Goal: Communication & Community: Answer question/provide support

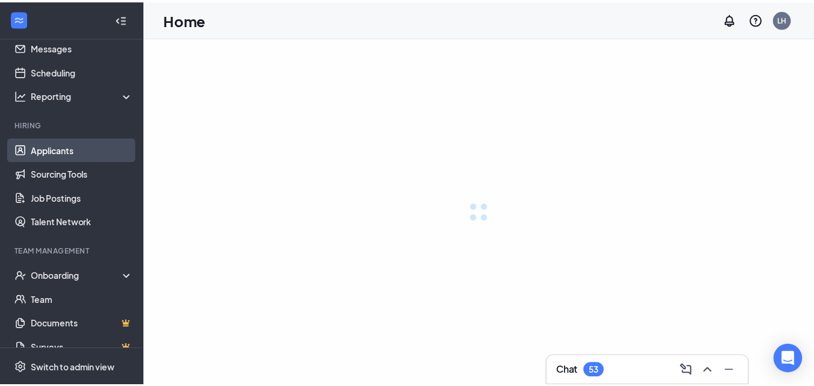
scroll to position [55, 0]
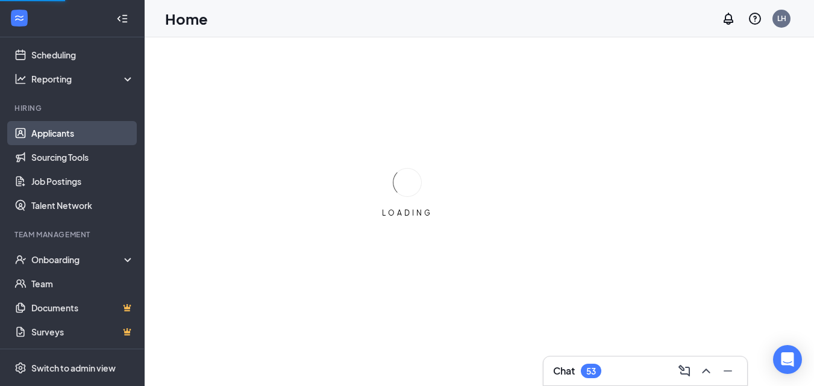
click at [67, 133] on link "Applicants" at bounding box center [82, 133] width 103 height 24
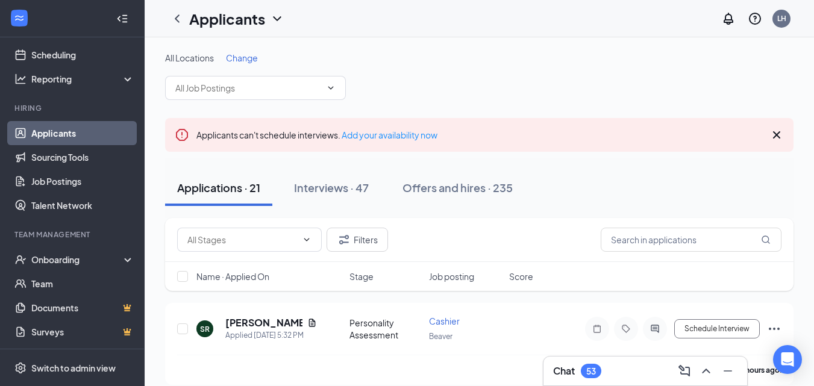
click at [255, 64] on div "All Locations Change" at bounding box center [479, 76] width 628 height 48
click at [251, 59] on span "Change" at bounding box center [242, 57] width 32 height 11
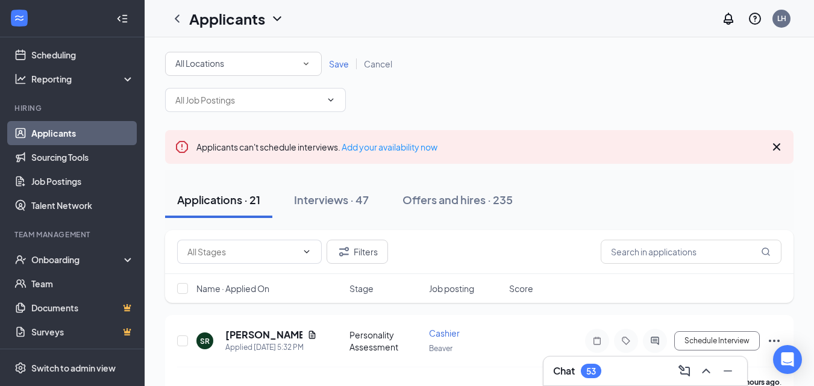
click at [247, 62] on div "All Locations" at bounding box center [243, 64] width 136 height 14
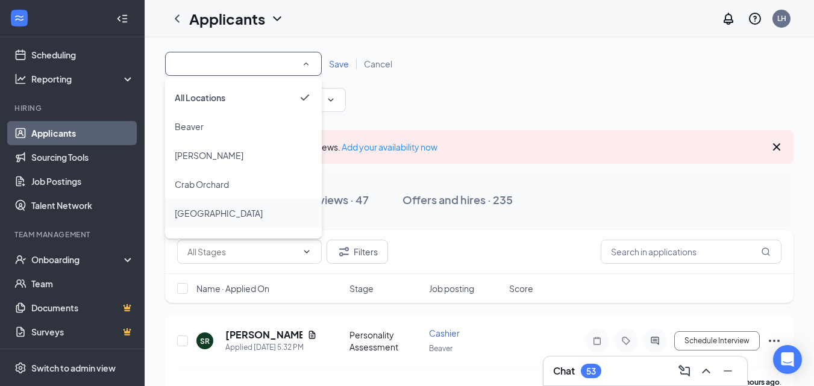
click at [214, 205] on li "[GEOGRAPHIC_DATA]" at bounding box center [243, 213] width 157 height 29
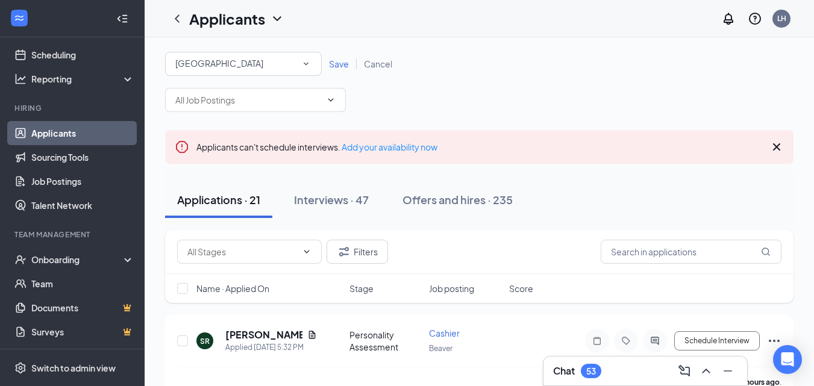
click at [334, 67] on span "Save" at bounding box center [339, 63] width 20 height 11
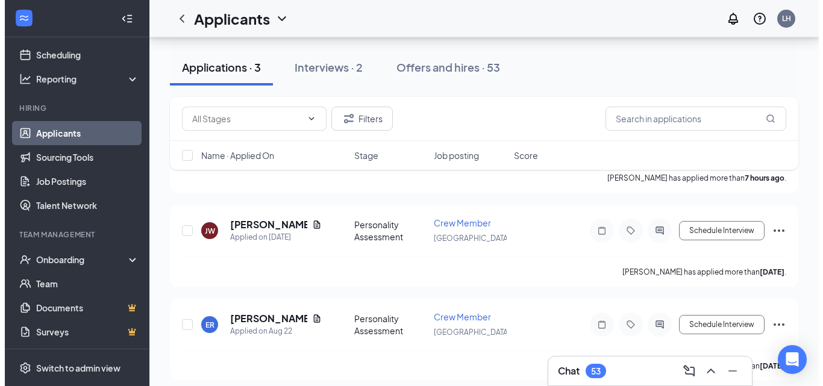
scroll to position [201, 0]
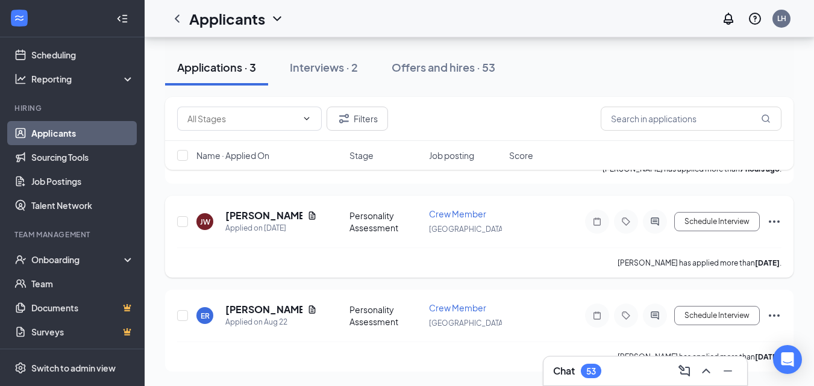
click at [652, 226] on div at bounding box center [654, 222] width 24 height 24
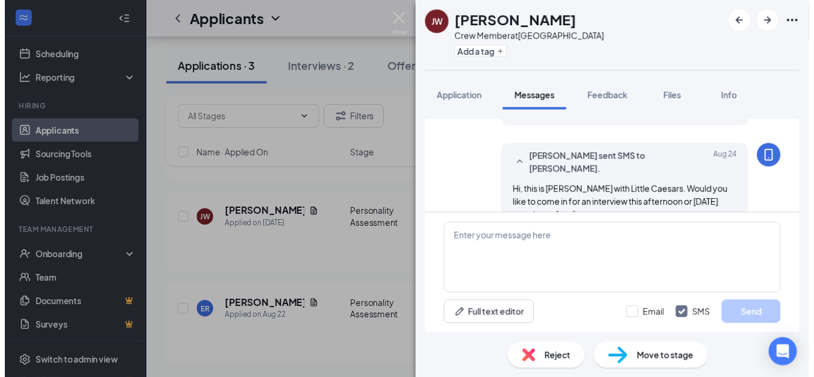
scroll to position [396, 0]
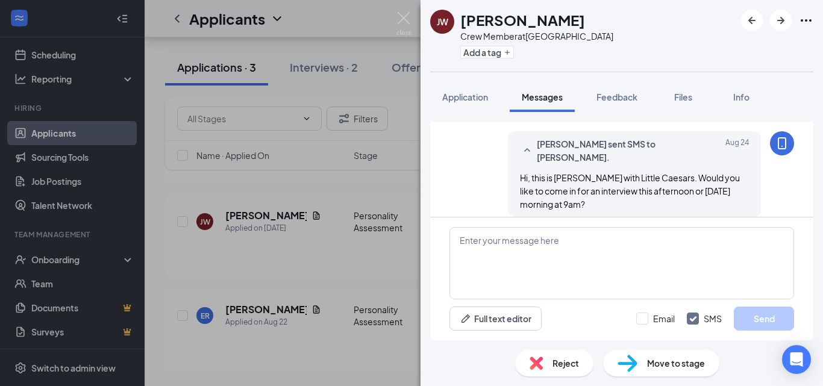
click at [396, 23] on div "[PERSON_NAME] [PERSON_NAME] Crew Member at [GEOGRAPHIC_DATA] Add a tag Applicat…" at bounding box center [411, 193] width 823 height 386
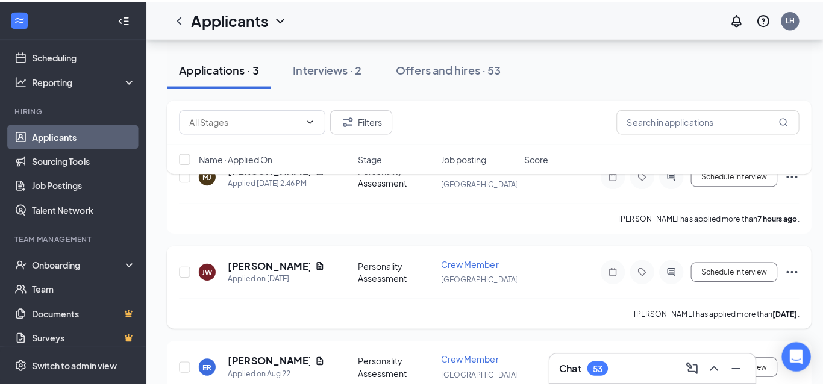
scroll to position [81, 0]
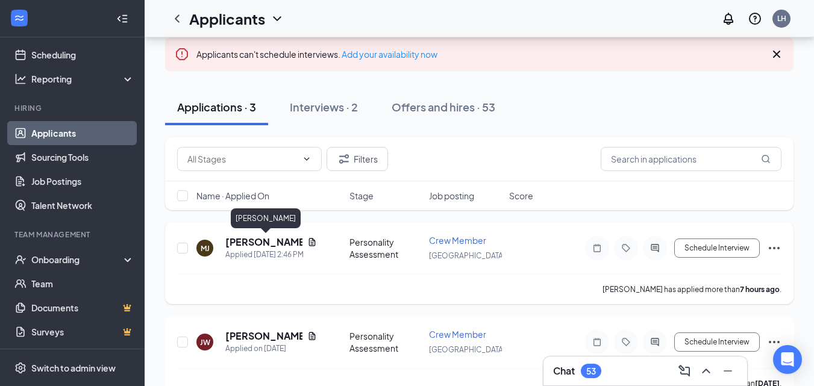
click at [280, 238] on h5 "[PERSON_NAME]" at bounding box center [263, 241] width 77 height 13
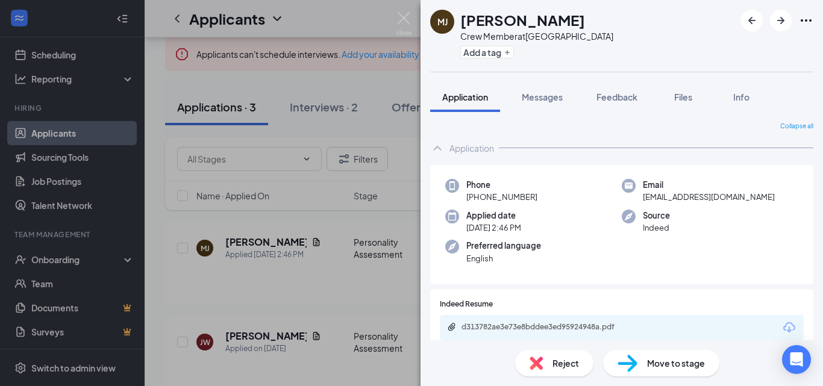
scroll to position [60, 0]
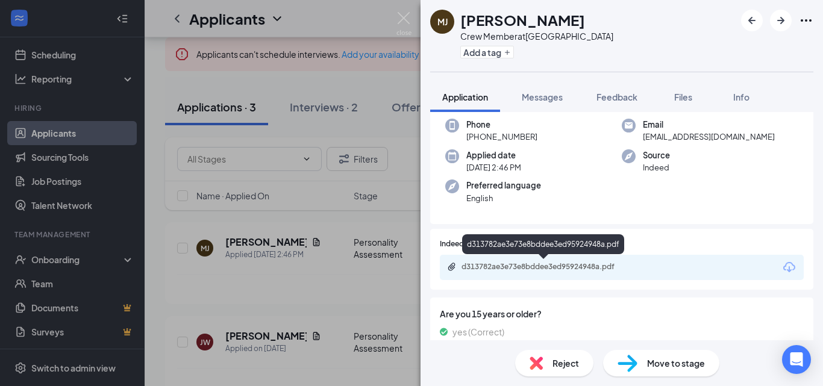
click at [553, 266] on div "d313782ae3e73e8bddee3ed95924948a.pdf" at bounding box center [545, 267] width 169 height 10
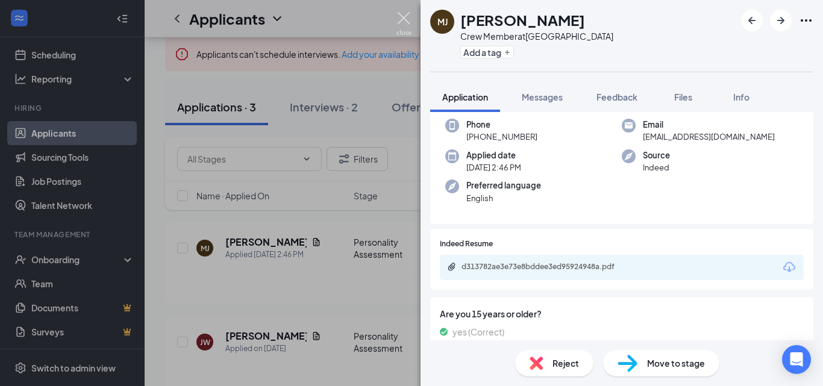
click at [409, 25] on img at bounding box center [403, 23] width 15 height 23
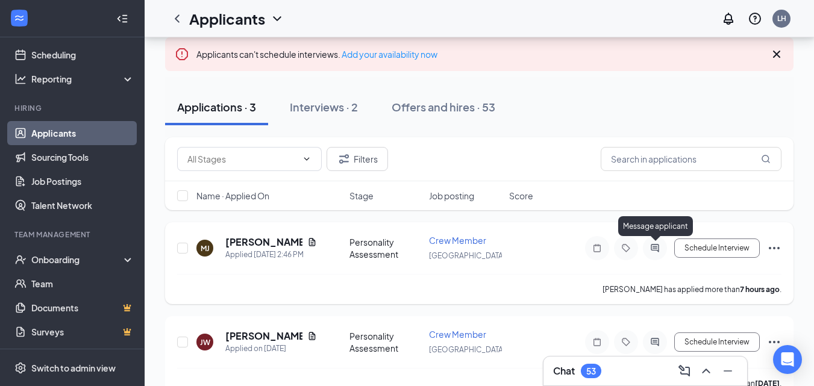
click at [662, 246] on icon "ActiveChat" at bounding box center [654, 248] width 14 height 10
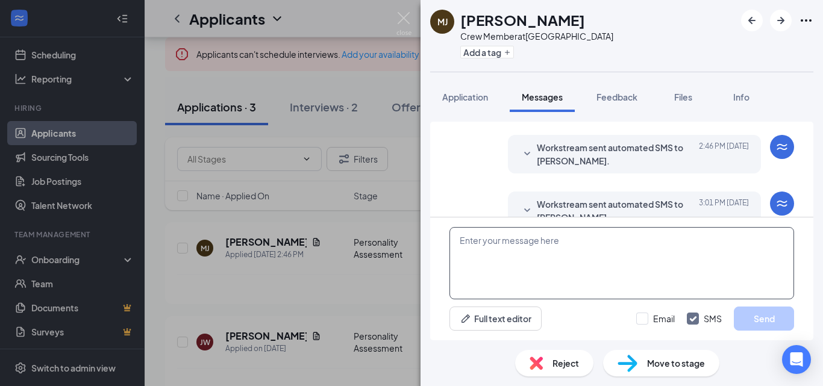
scroll to position [166, 0]
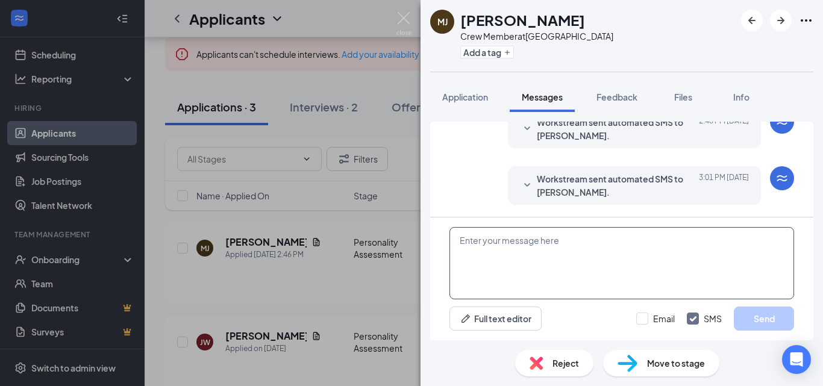
click at [549, 250] on textarea at bounding box center [621, 263] width 344 height 72
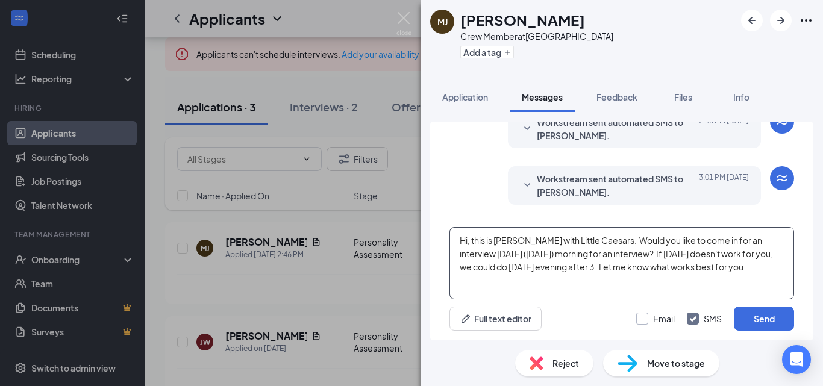
type textarea "Hi, this is [PERSON_NAME] with Little Caesars. Would you like to come in for an…"
click at [647, 317] on input "Email" at bounding box center [655, 319] width 39 height 12
checkbox input "true"
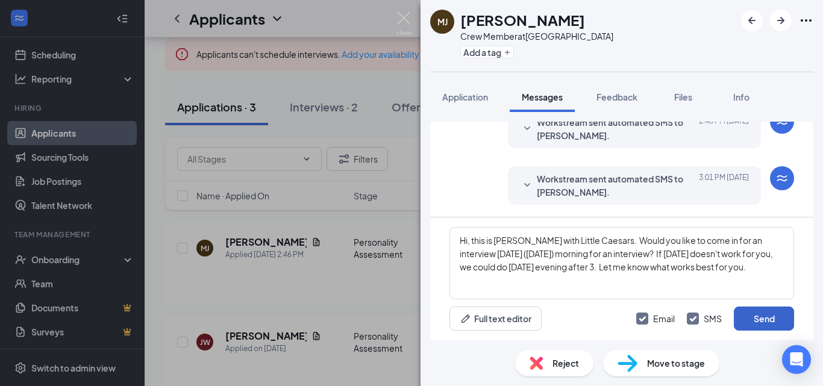
click at [746, 320] on button "Send" at bounding box center [763, 318] width 60 height 24
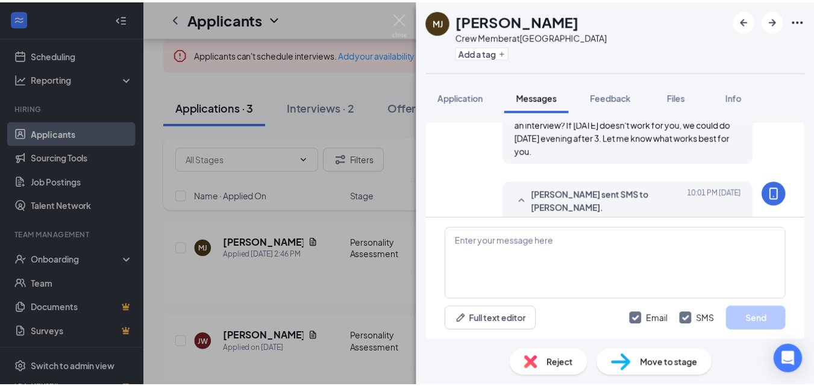
scroll to position [426, 0]
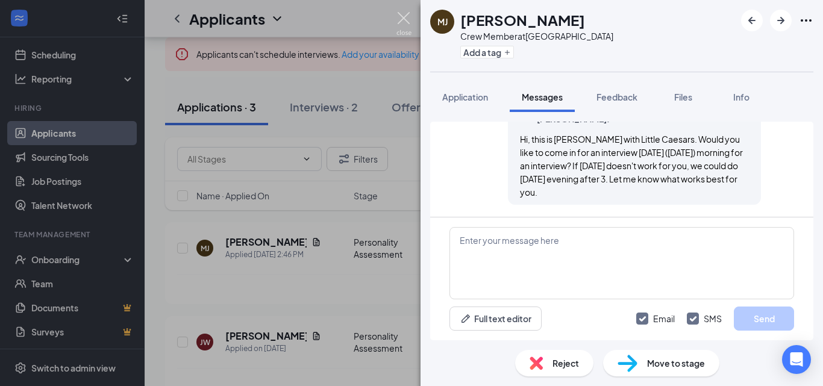
click at [408, 22] on img at bounding box center [403, 23] width 15 height 23
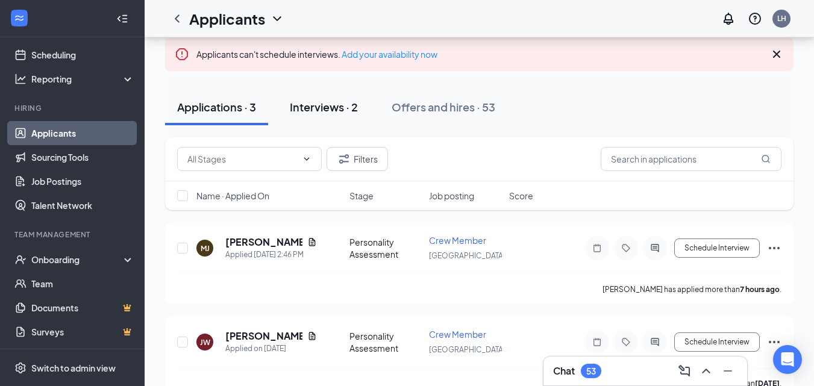
click at [349, 101] on div "Interviews · 2" at bounding box center [324, 106] width 68 height 15
